Goal: Task Accomplishment & Management: Complete application form

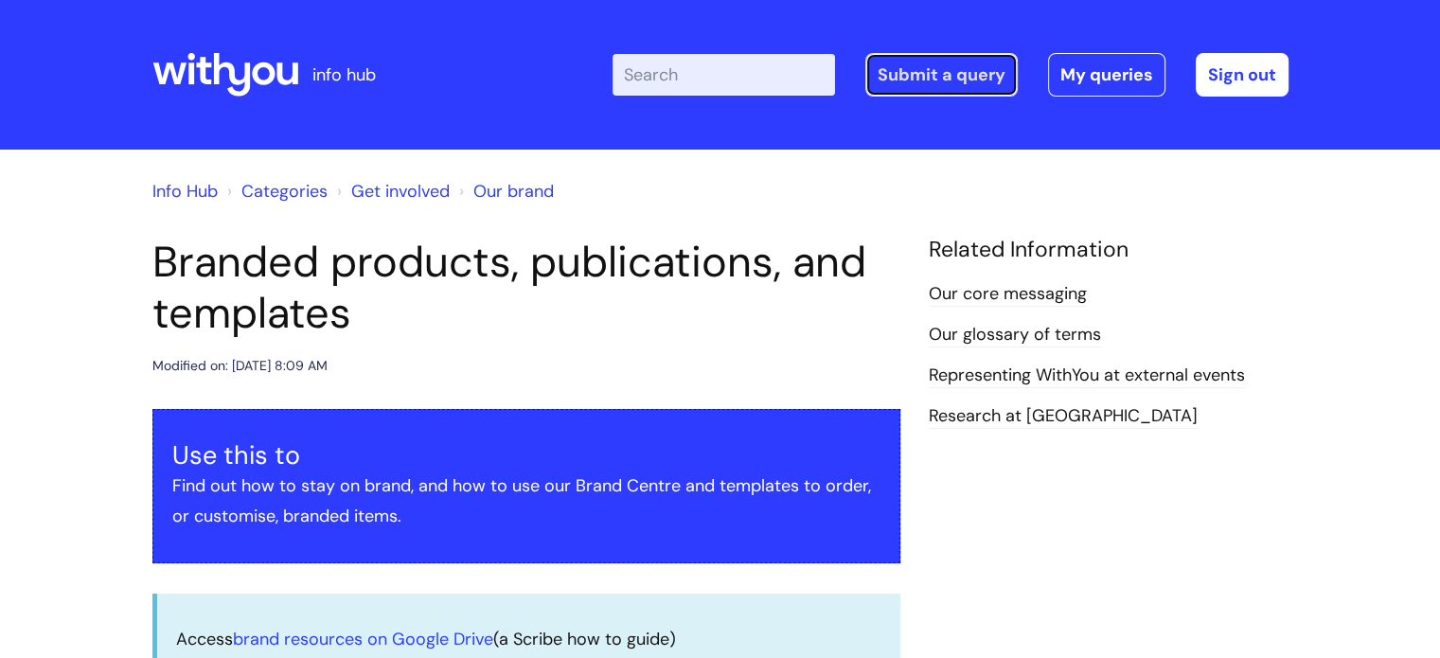
click at [964, 75] on link "Submit a query" at bounding box center [942, 75] width 152 height 44
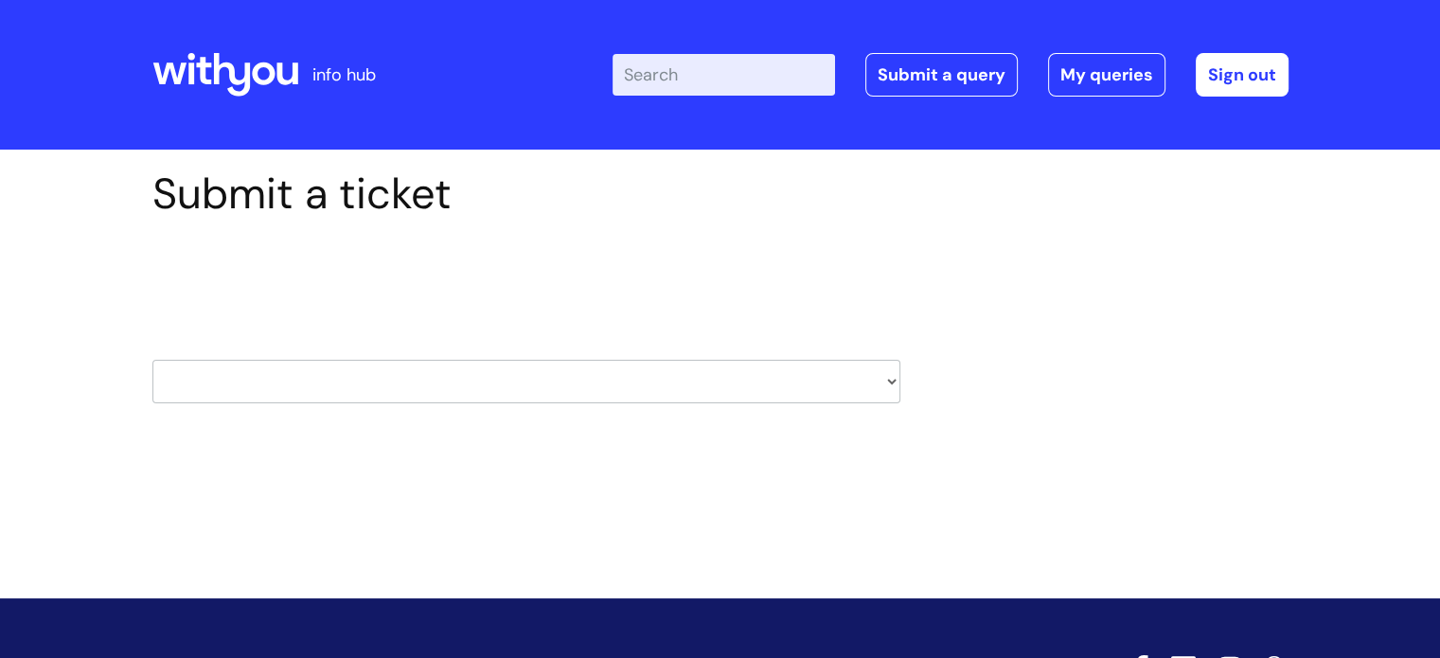
click at [882, 383] on select "HR / People IT and Support Clinical Drug Alerts Finance Accounts Data Support T…" at bounding box center [526, 382] width 748 height 44
click at [1180, 443] on div "Submit a ticket Select issue type HR / People IT and Support Clinical Drug Aler…" at bounding box center [720, 316] width 1165 height 294
click at [875, 382] on select "HR / People IT and Support Clinical Drug Alerts Finance Accounts Data Support T…" at bounding box center [526, 382] width 748 height 44
click at [1115, 254] on div "Submit a ticket Select issue type HR / People IT and Support Clinical Drug Aler…" at bounding box center [720, 316] width 1165 height 294
click at [976, 72] on link "Submit a query" at bounding box center [942, 75] width 152 height 44
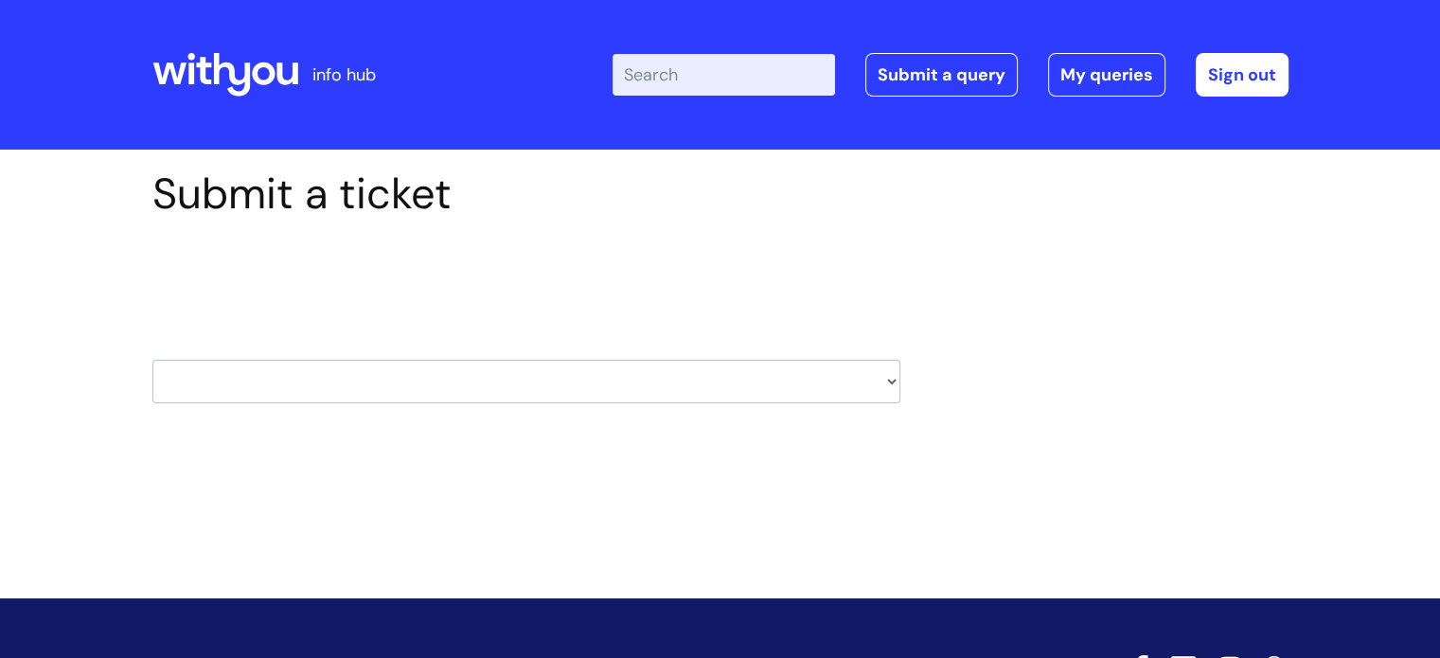
click at [887, 380] on select "HR / People IT and Support Clinical Drug Alerts Finance Accounts Data Support T…" at bounding box center [526, 382] width 748 height 44
select select "property_&_estates"
click at [152, 360] on select "HR / People IT and Support Clinical Drug Alerts Finance Accounts Data Support T…" at bounding box center [526, 382] width 748 height 44
click at [313, 196] on h1 "Submit a ticket" at bounding box center [526, 194] width 748 height 51
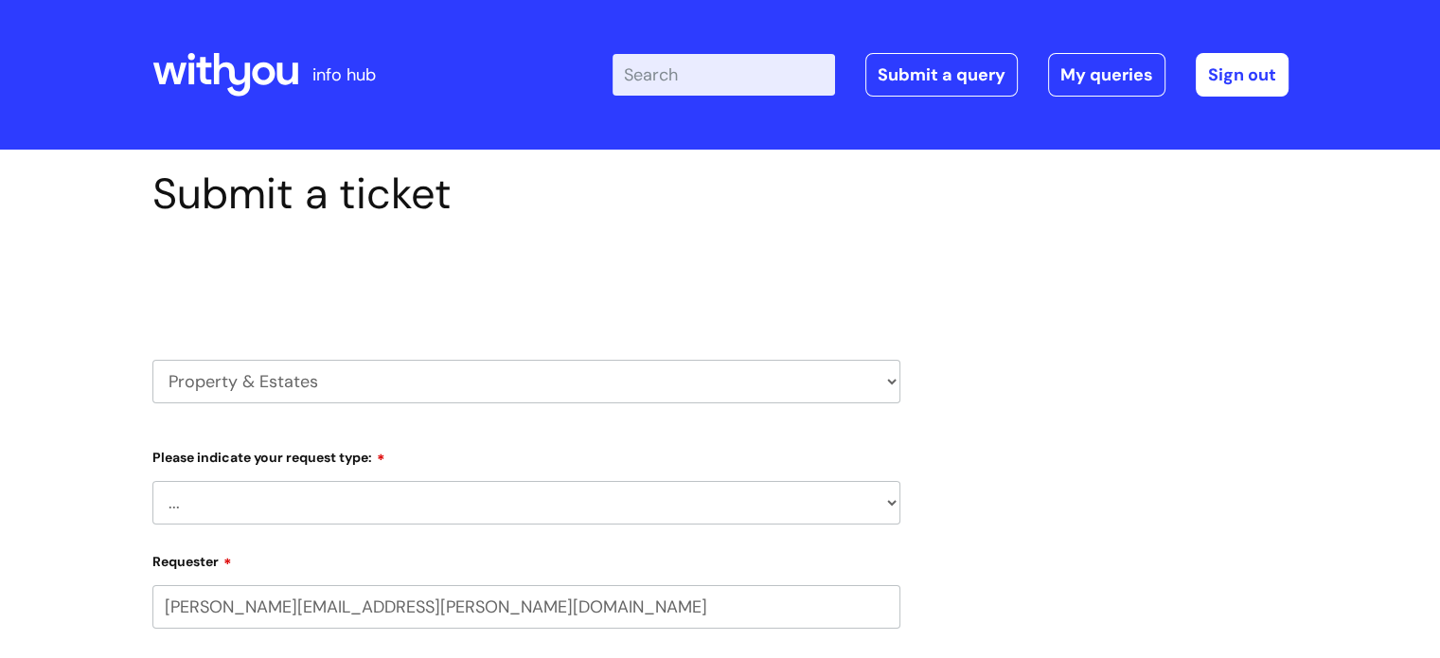
select select "80004286582"
click at [886, 508] on select "... Facilities Support Lease/ Tenancy Agreements Health & Safety and Environmen…" at bounding box center [526, 503] width 748 height 44
select select "Facilities Support"
click at [152, 481] on select "... Facilities Support Lease/ Tenancy Agreements Health & Safety and Environmen…" at bounding box center [526, 503] width 748 height 44
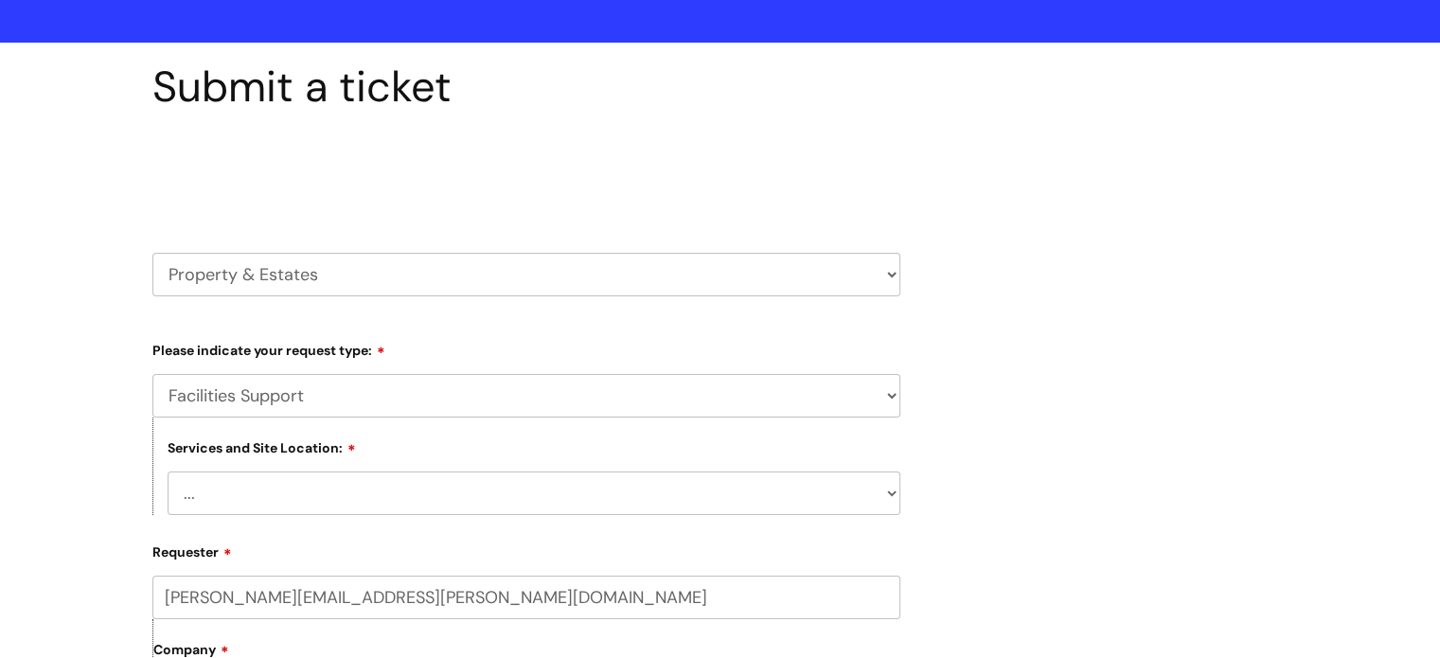
scroll to position [189, 0]
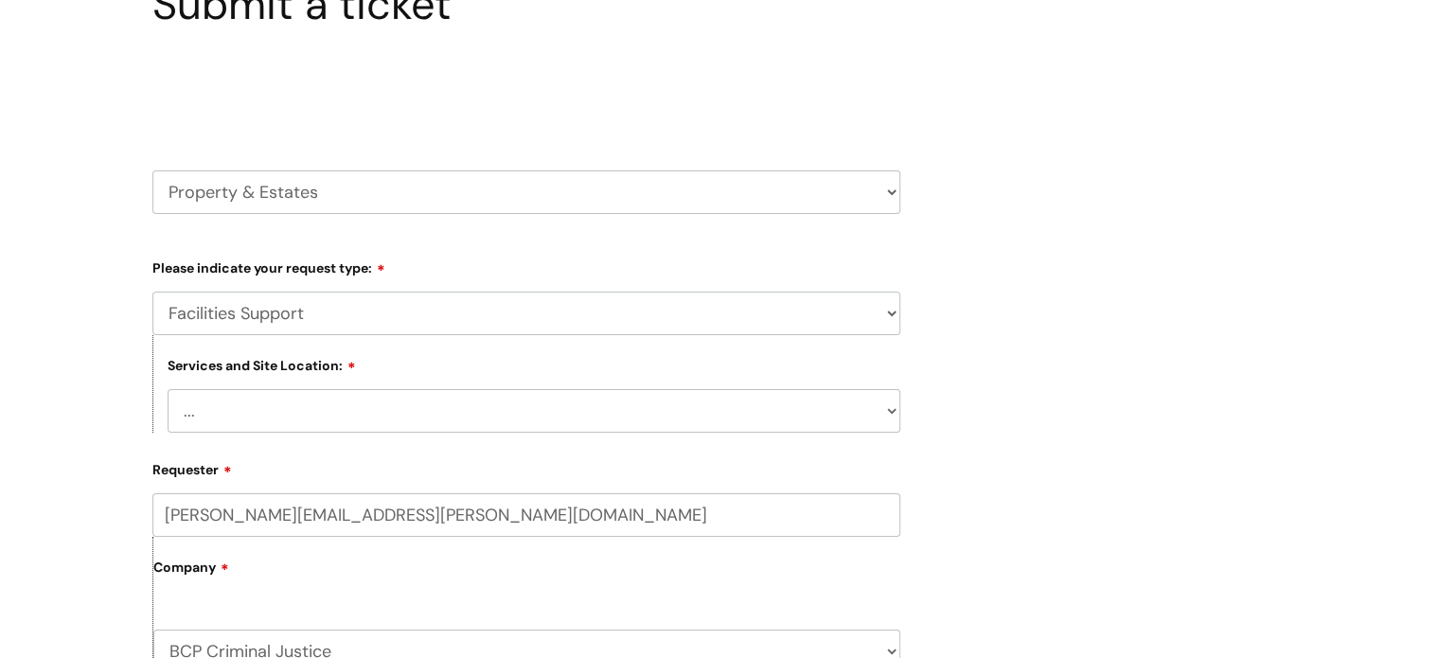
click at [805, 405] on select "... Cleethorpes Darlington Tubwell Darlington Coniscliffe Grimsby Preston Redca…" at bounding box center [534, 411] width 733 height 44
select select "Boscombe R&R"
click at [168, 389] on select "... Cleethorpes Darlington Tubwell Darlington Coniscliffe Grimsby Preston Redca…" at bounding box center [534, 411] width 733 height 44
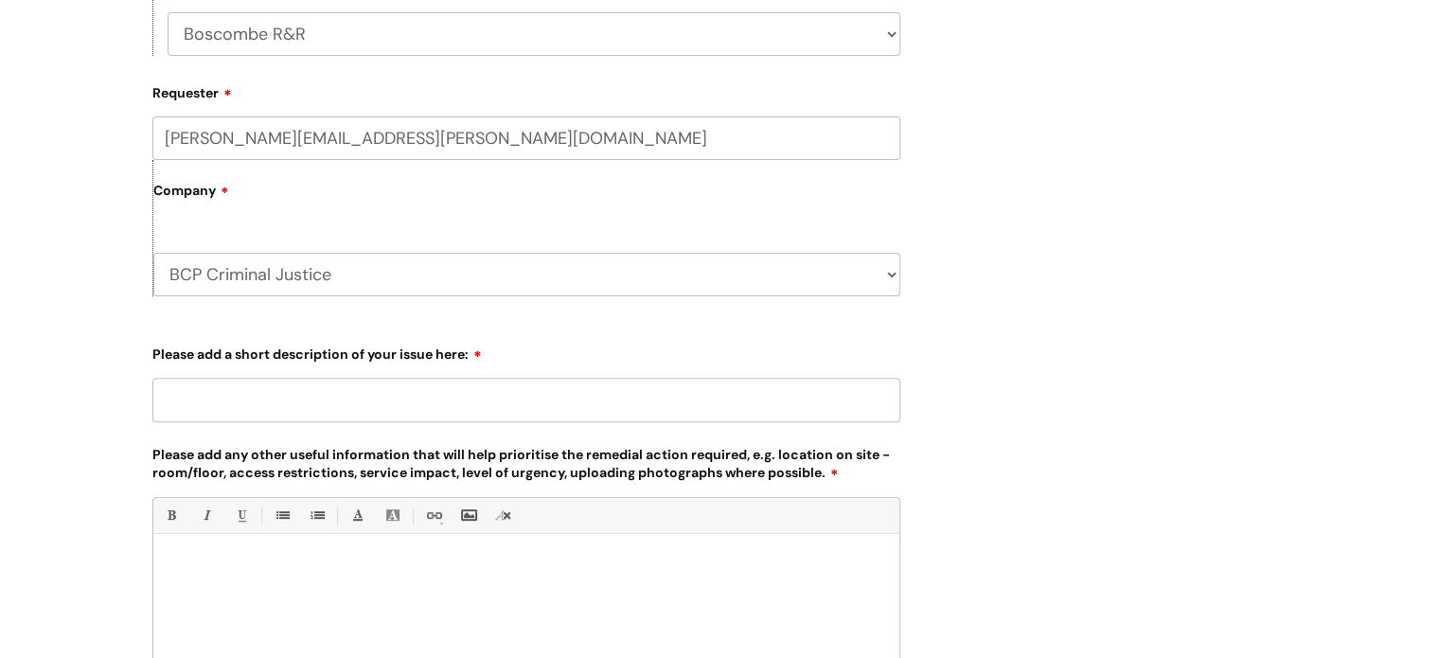
scroll to position [568, 0]
click at [447, 404] on input "Please add a short description of your issue here:" at bounding box center [526, 398] width 748 height 44
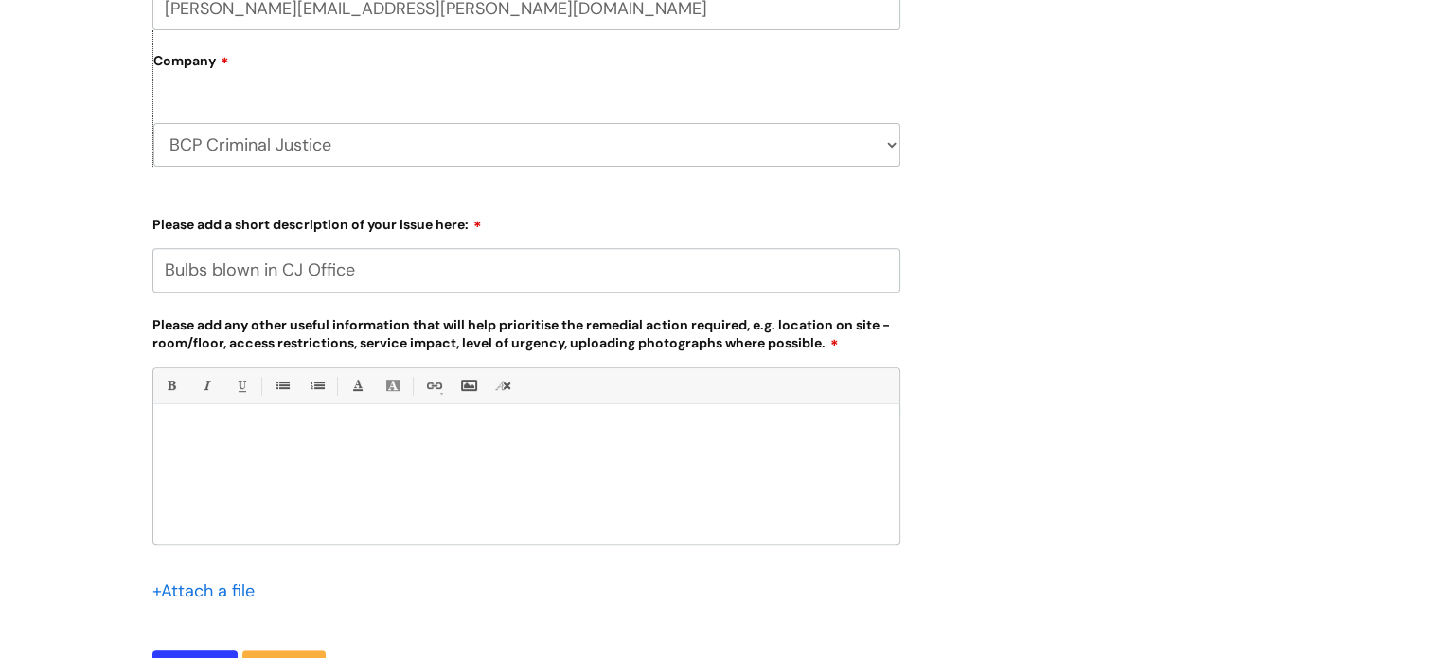
scroll to position [758, 0]
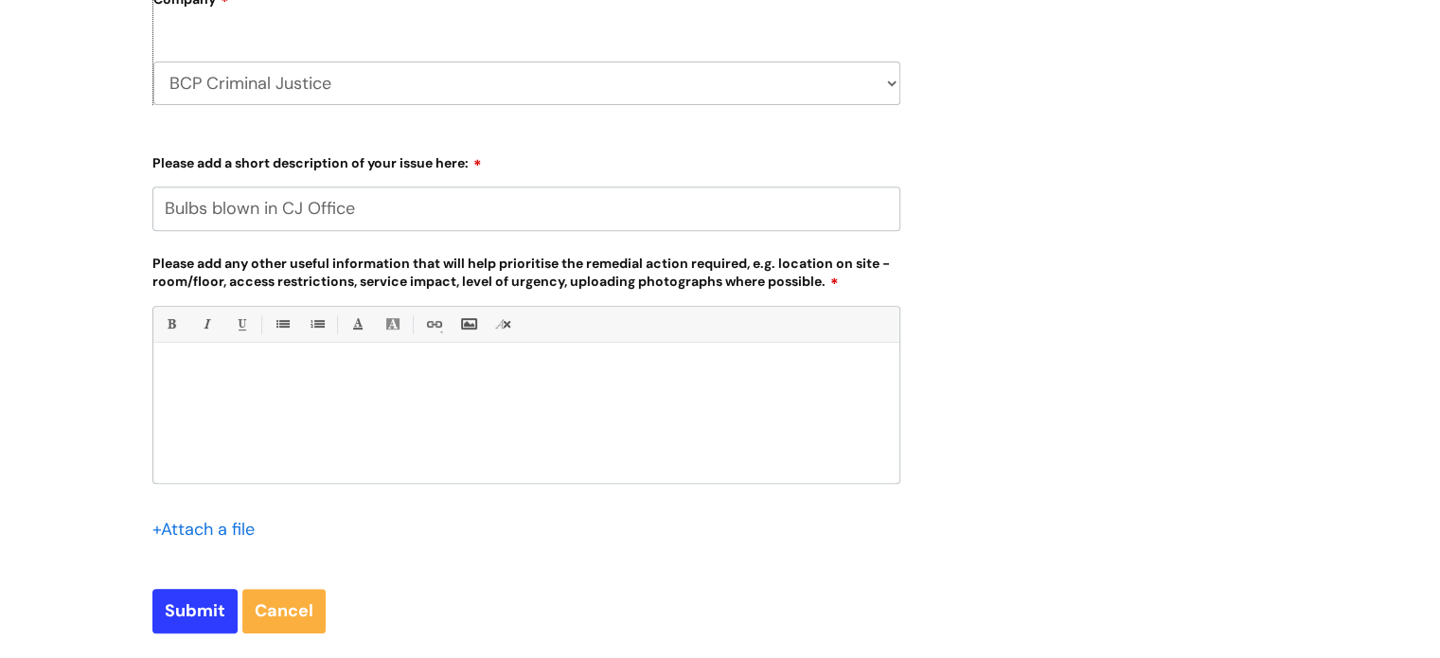
type input "Bulbs blown in CJ Office"
click at [231, 534] on input "file" at bounding box center [199, 528] width 95 height 24
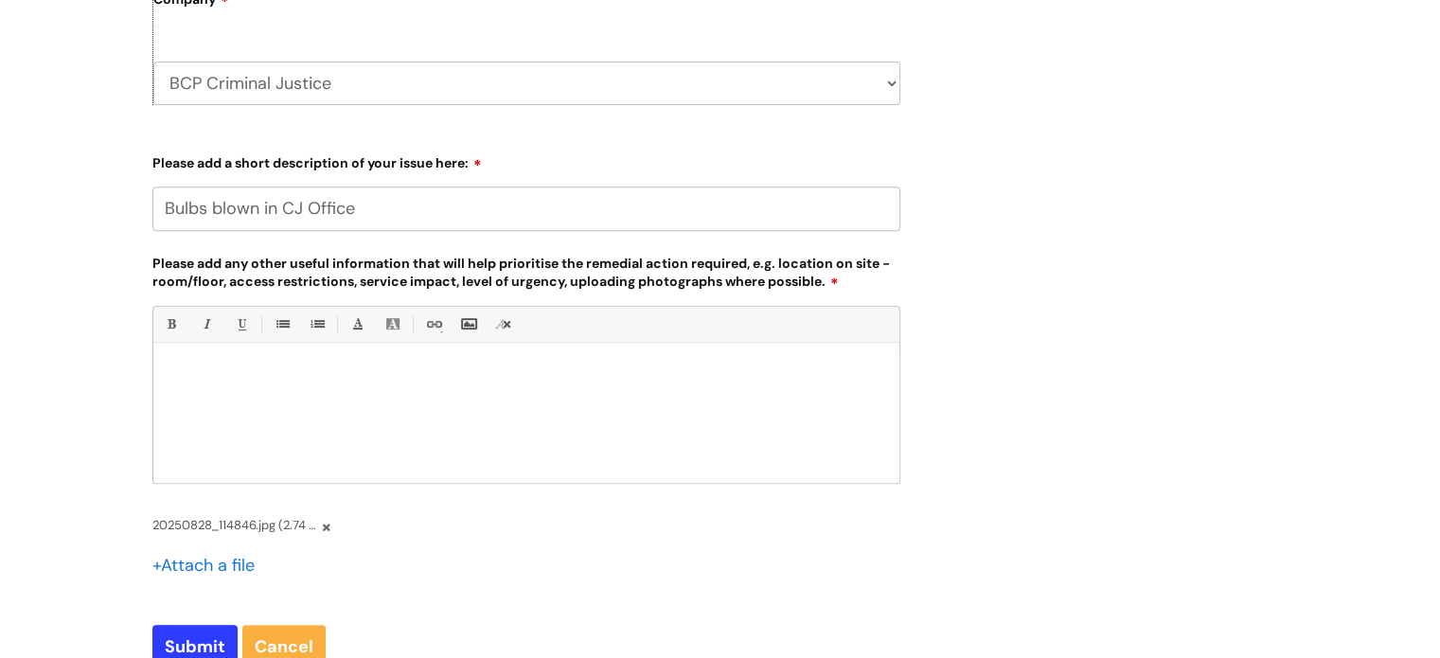
click at [231, 563] on input "file" at bounding box center [199, 564] width 95 height 24
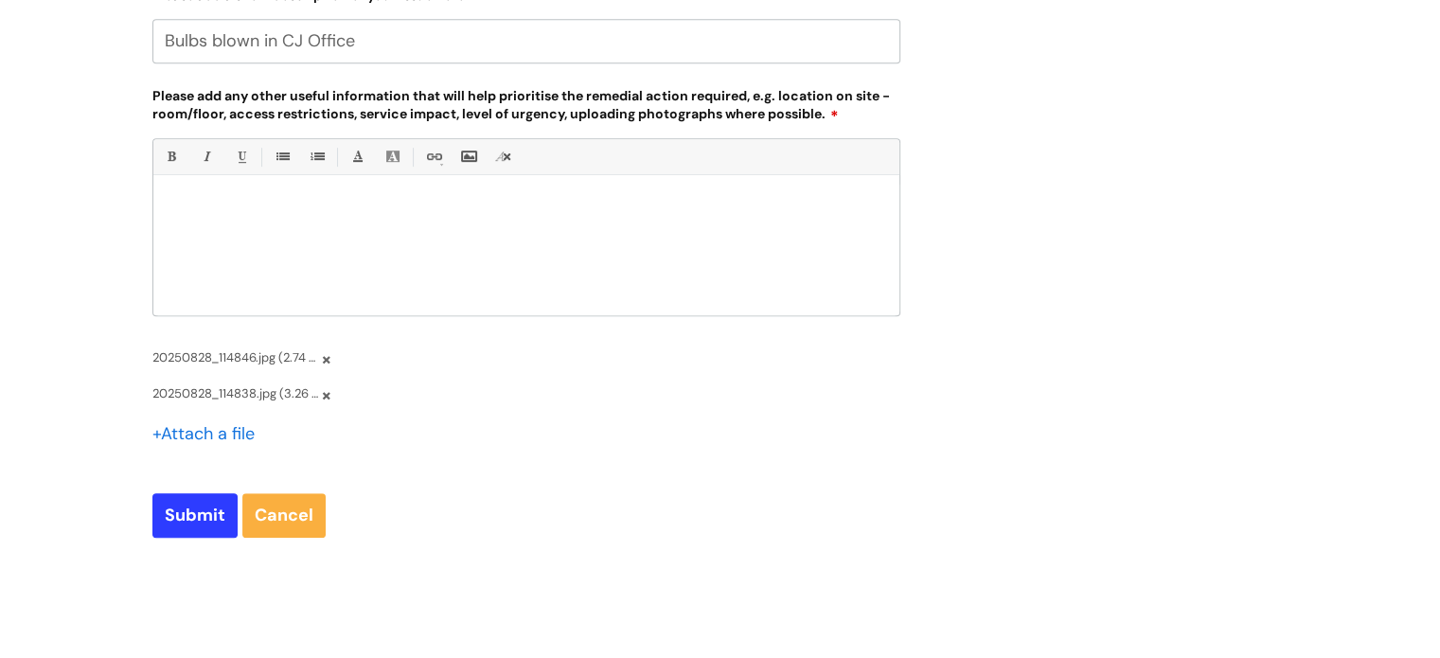
scroll to position [947, 0]
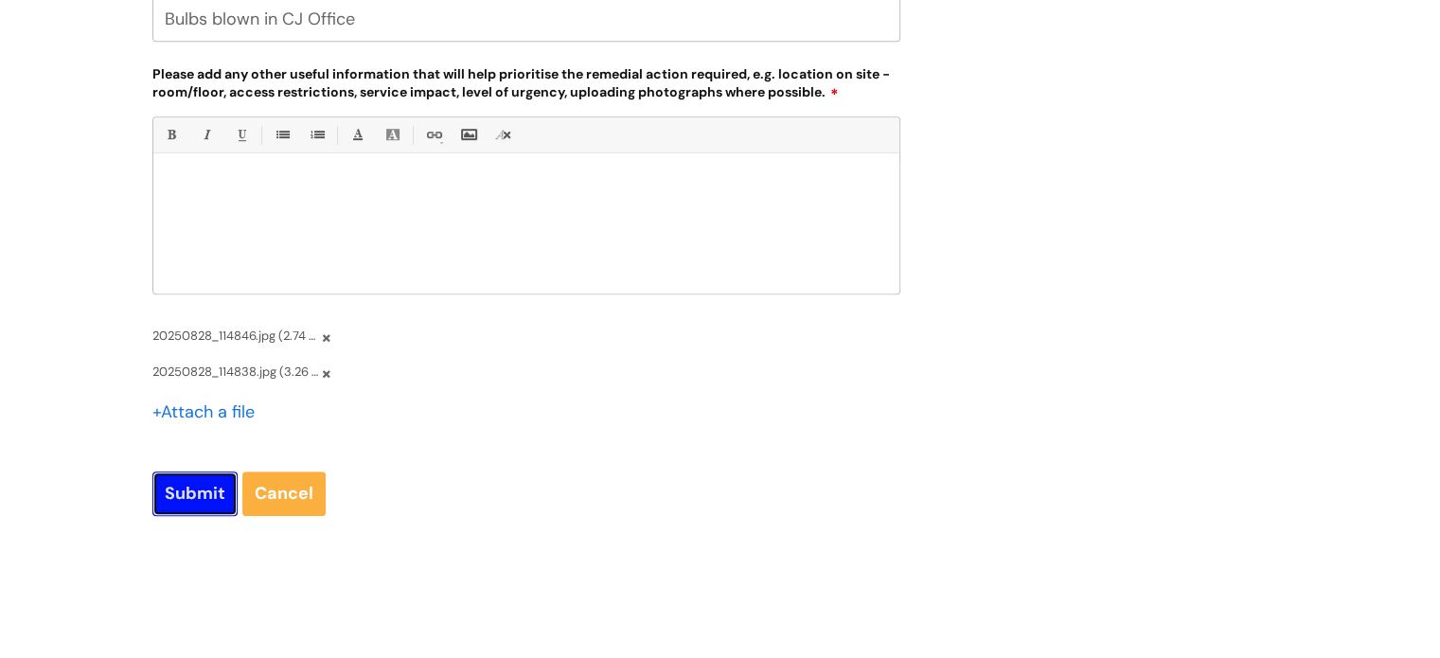
click at [197, 483] on input "Submit" at bounding box center [194, 494] width 85 height 44
click at [239, 181] on p at bounding box center [527, 185] width 718 height 17
click at [203, 499] on input "Submit" at bounding box center [194, 494] width 85 height 44
type input "Please Wait..."
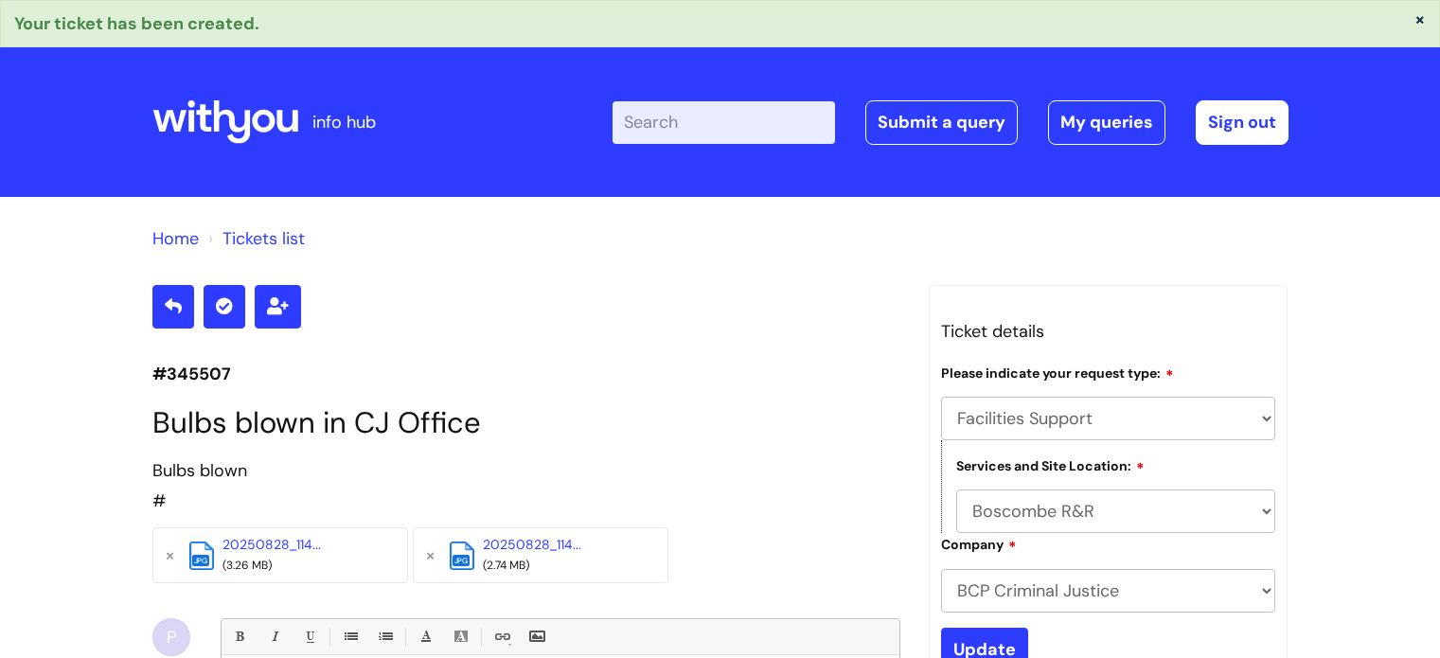
select select "Facilities Support"
select select "Boscombe R&R"
